Goal: Entertainment & Leisure: Consume media (video, audio)

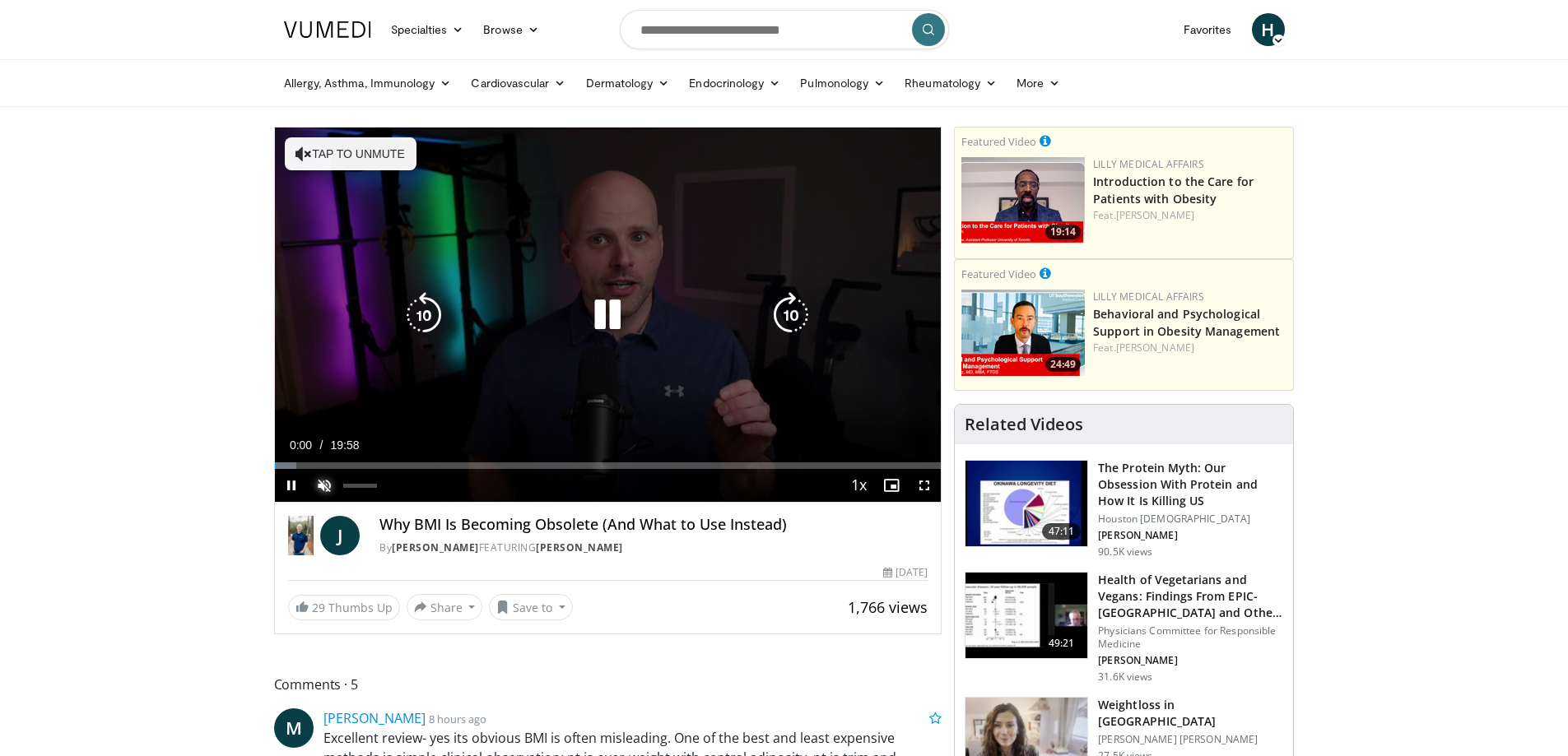
drag, startPoint x: 325, startPoint y: 487, endPoint x: 325, endPoint y: 477, distance: 10.0
click at [325, 486] on span "Video Player" at bounding box center [325, 485] width 33 height 33
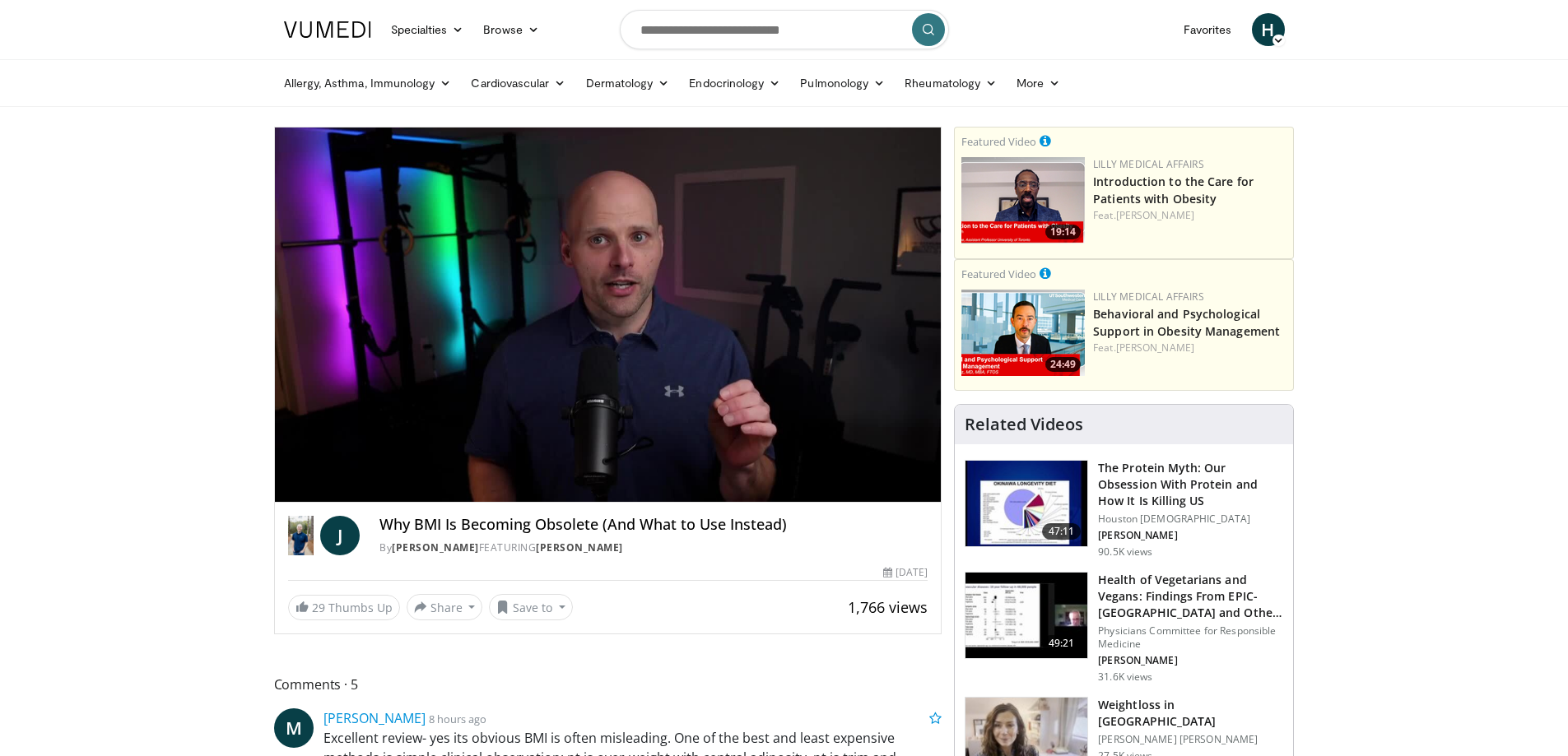
click at [806, 293] on icon "Video Player" at bounding box center [791, 315] width 46 height 46
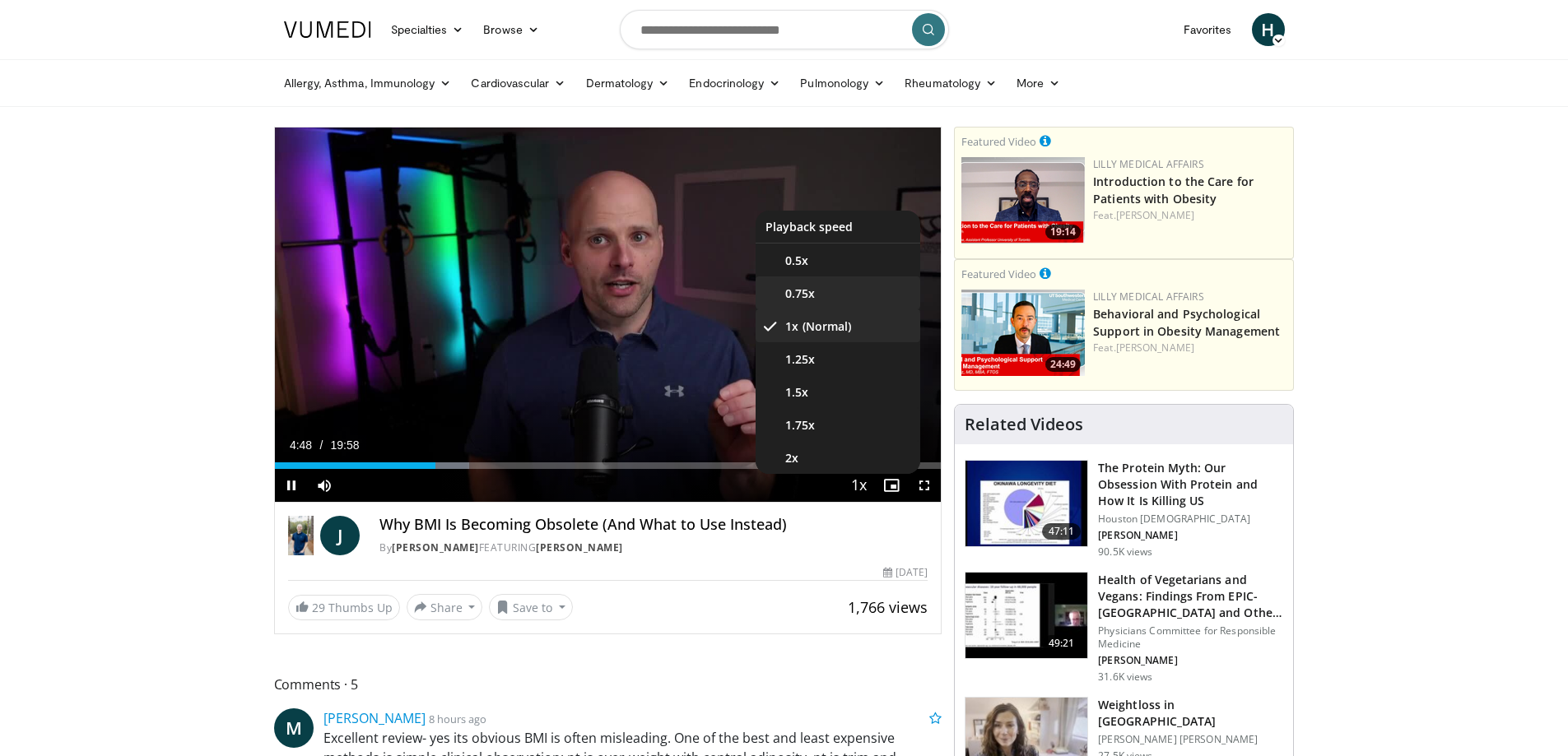
click at [810, 294] on span "0.75x" at bounding box center [800, 293] width 29 height 16
click at [829, 326] on li "1x" at bounding box center [837, 326] width 165 height 33
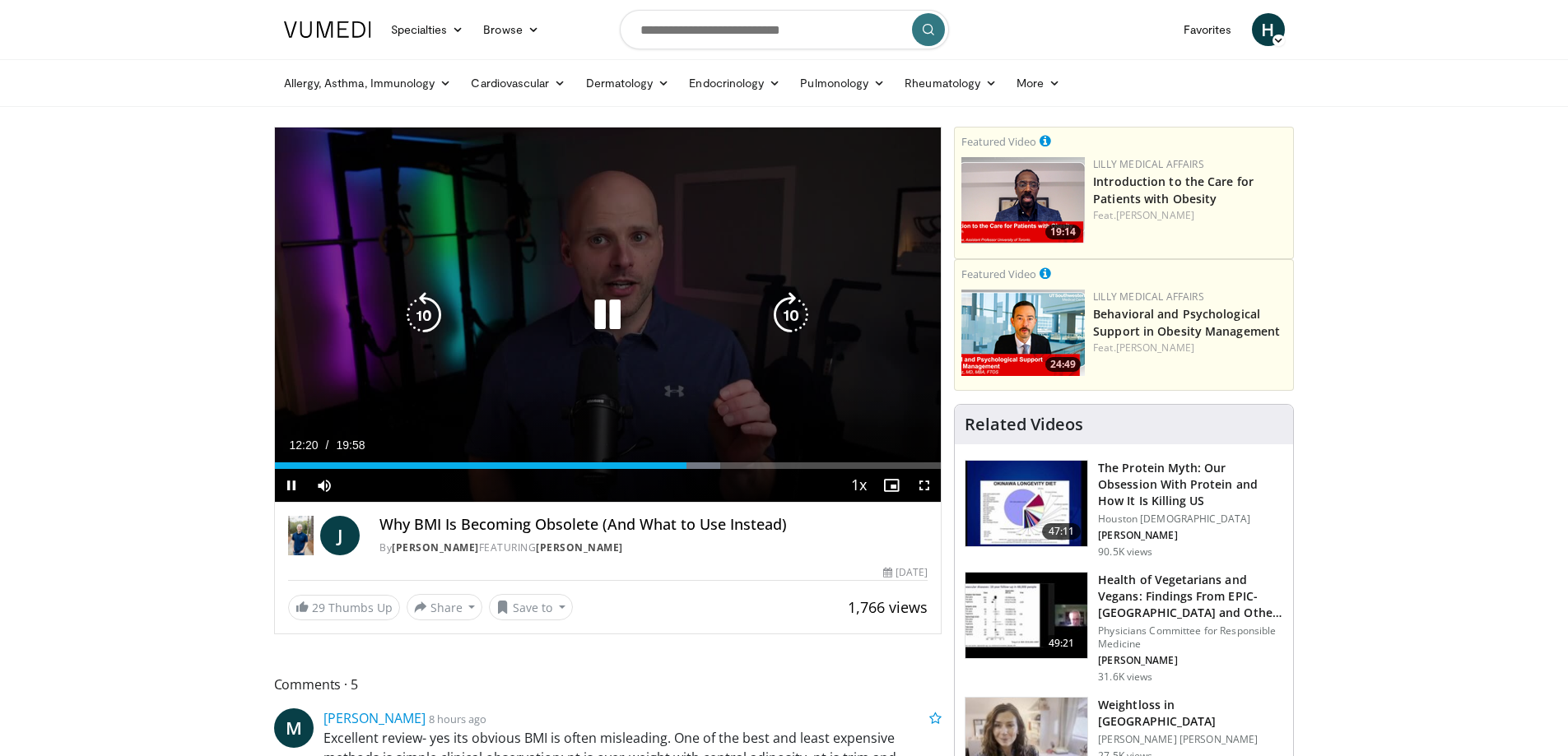
drag, startPoint x: 612, startPoint y: 318, endPoint x: 599, endPoint y: 284, distance: 36.4
click at [603, 298] on icon "Video Player" at bounding box center [607, 315] width 46 height 46
